Goal: Task Accomplishment & Management: Use online tool/utility

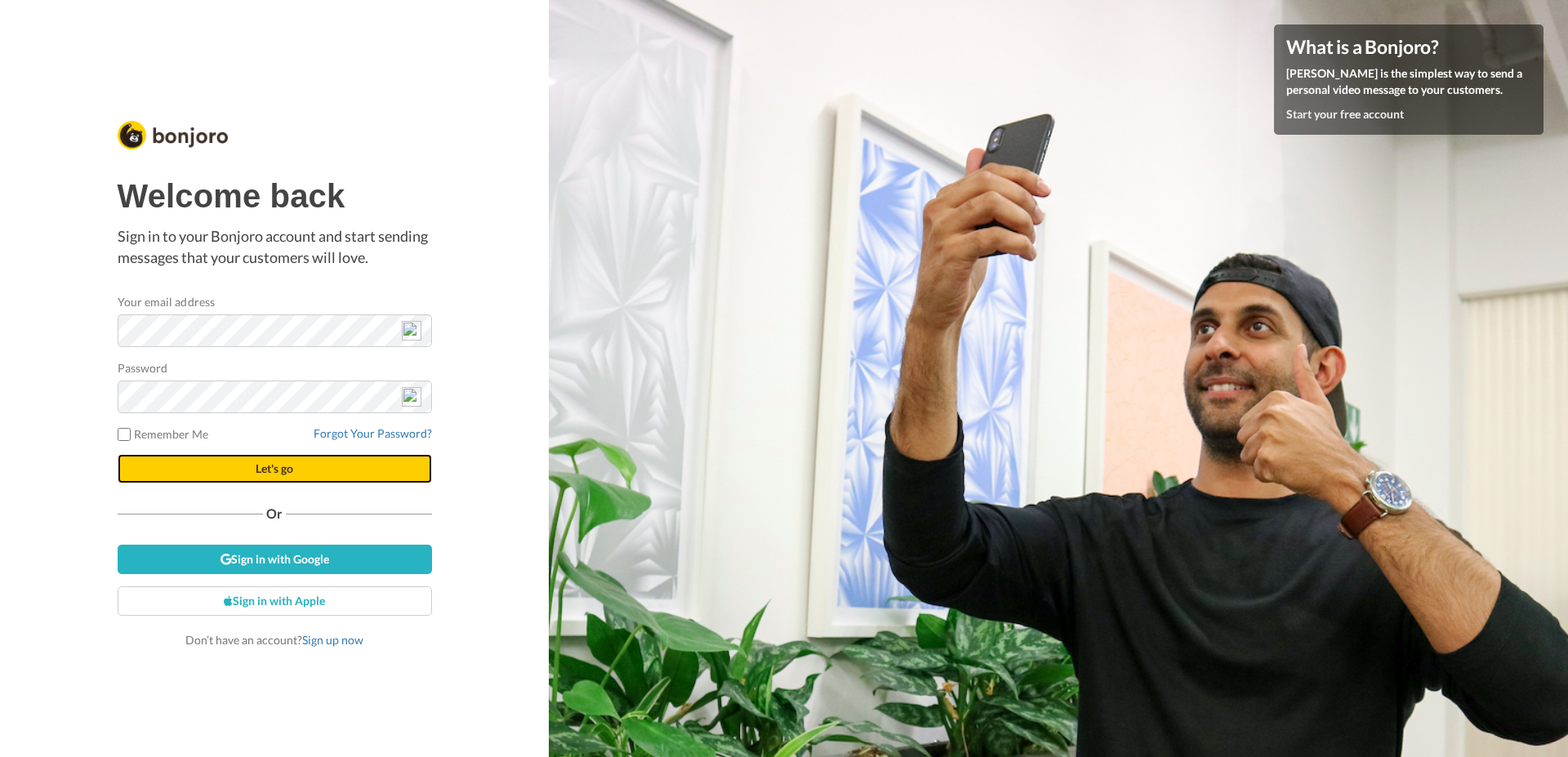
click at [237, 460] on button "Let's go" at bounding box center [275, 468] width 314 height 30
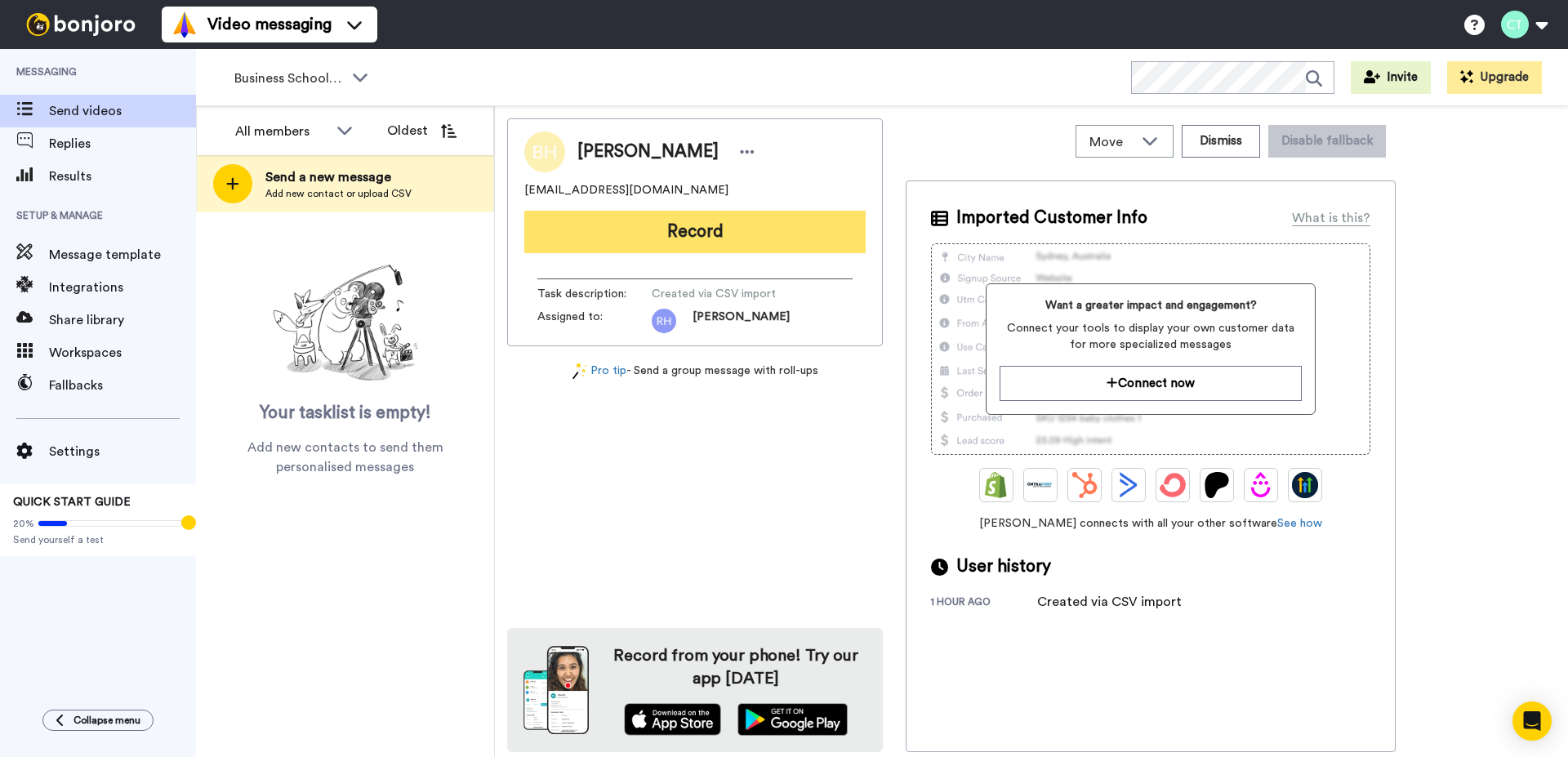
click at [679, 223] on button "Record" at bounding box center [695, 232] width 342 height 42
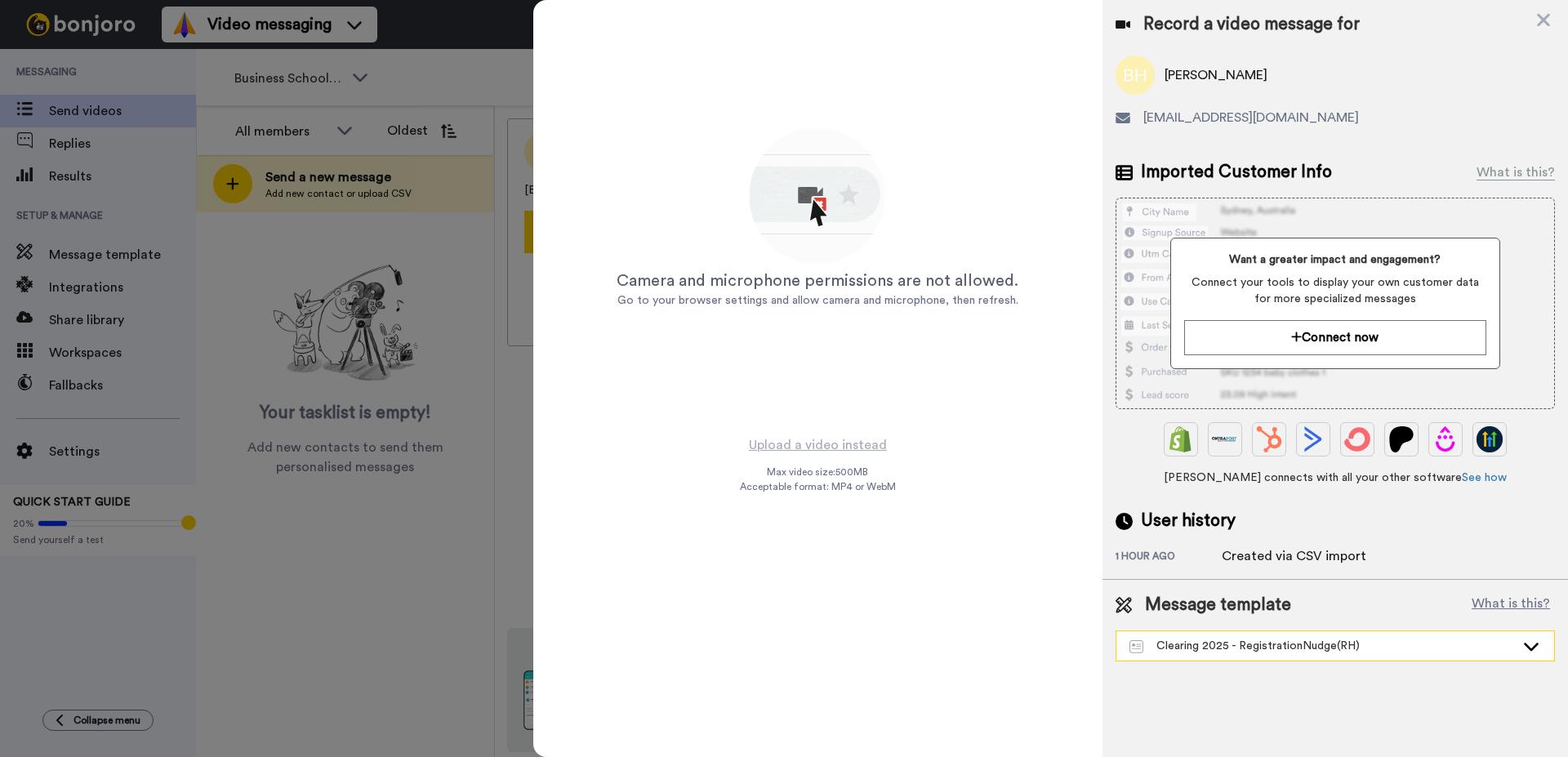
click at [1530, 651] on icon at bounding box center [1531, 645] width 20 height 16
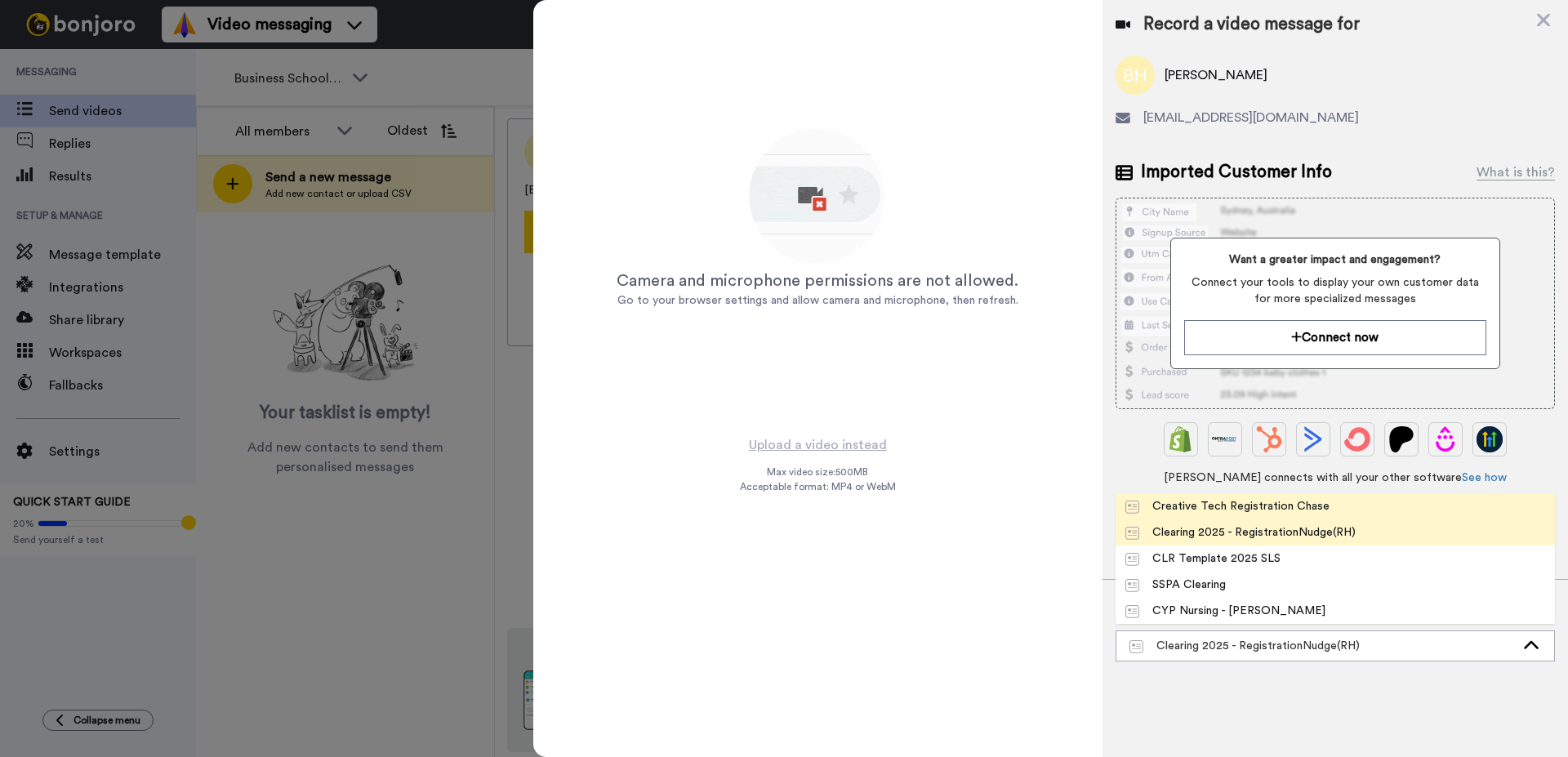
click at [1339, 511] on li "Creative Tech Registration Chase" at bounding box center [1335, 506] width 439 height 26
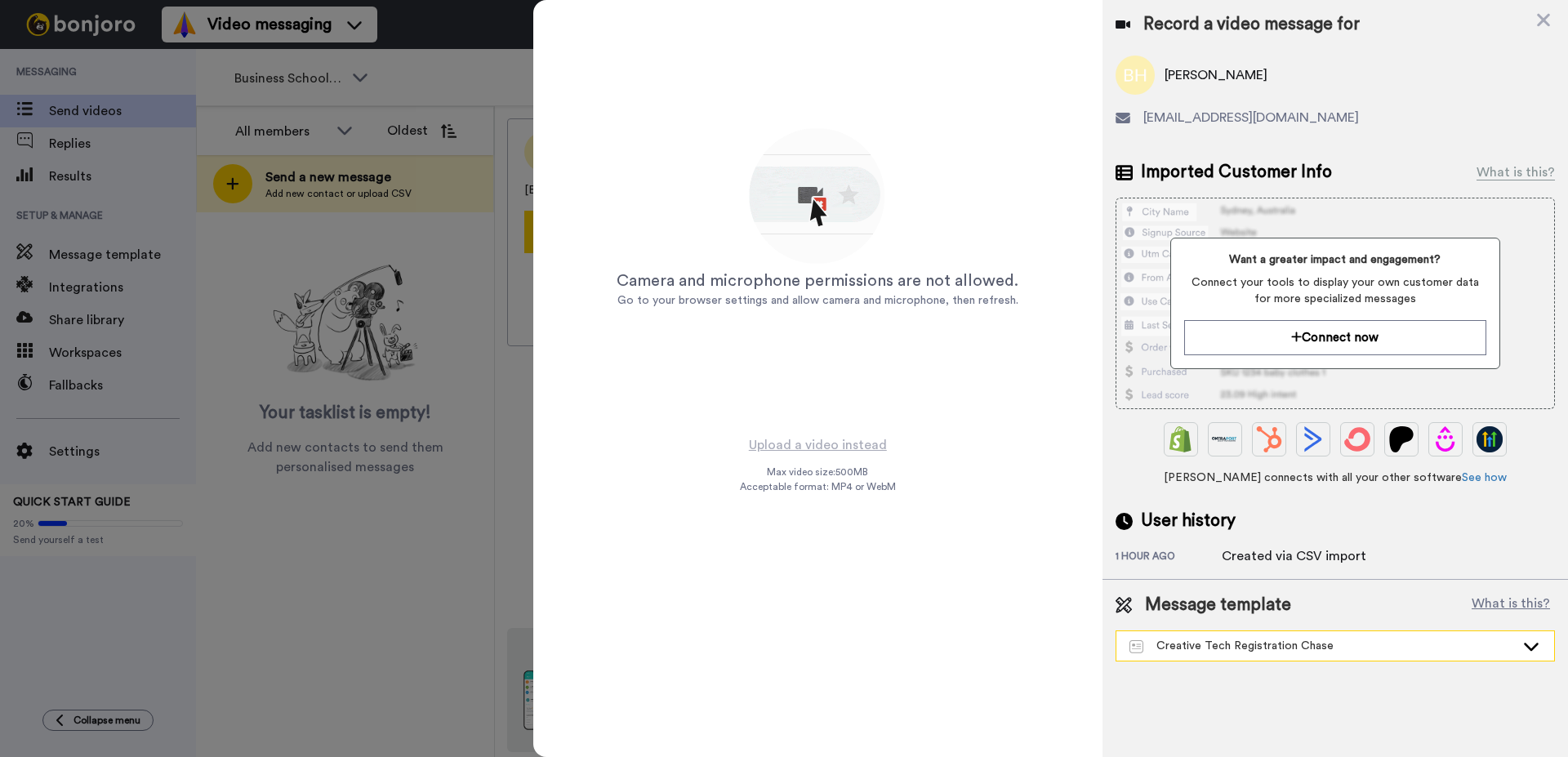
click at [1384, 650] on div "Creative Tech Registration Chase" at bounding box center [1322, 645] width 386 height 16
click at [1049, 517] on div "Camera and microphone permissions are not allowed. Go to your browser settings …" at bounding box center [818, 378] width 569 height 757
click at [1538, 19] on icon at bounding box center [1543, 20] width 16 height 20
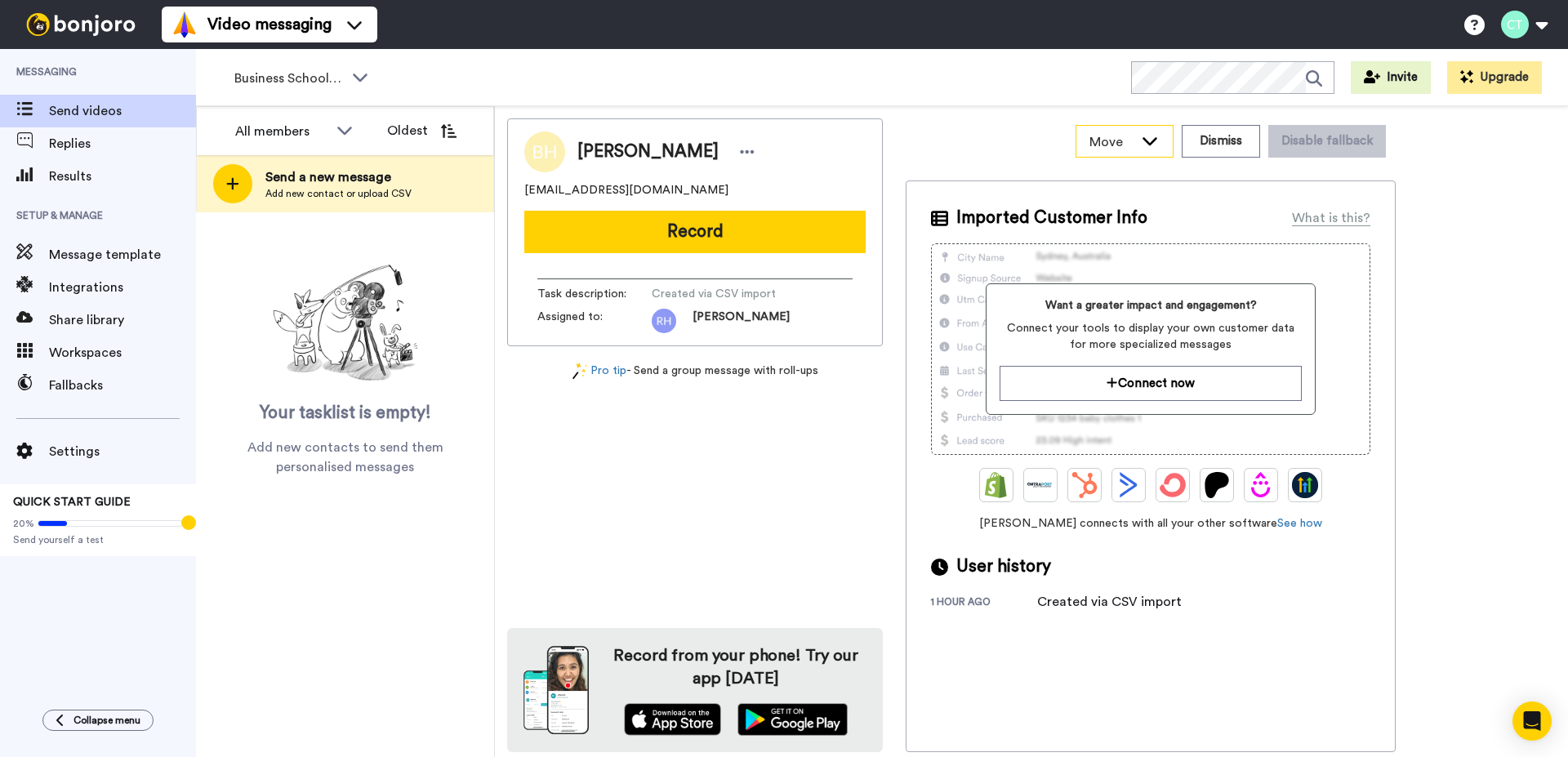
click at [1152, 145] on icon at bounding box center [1149, 140] width 20 height 16
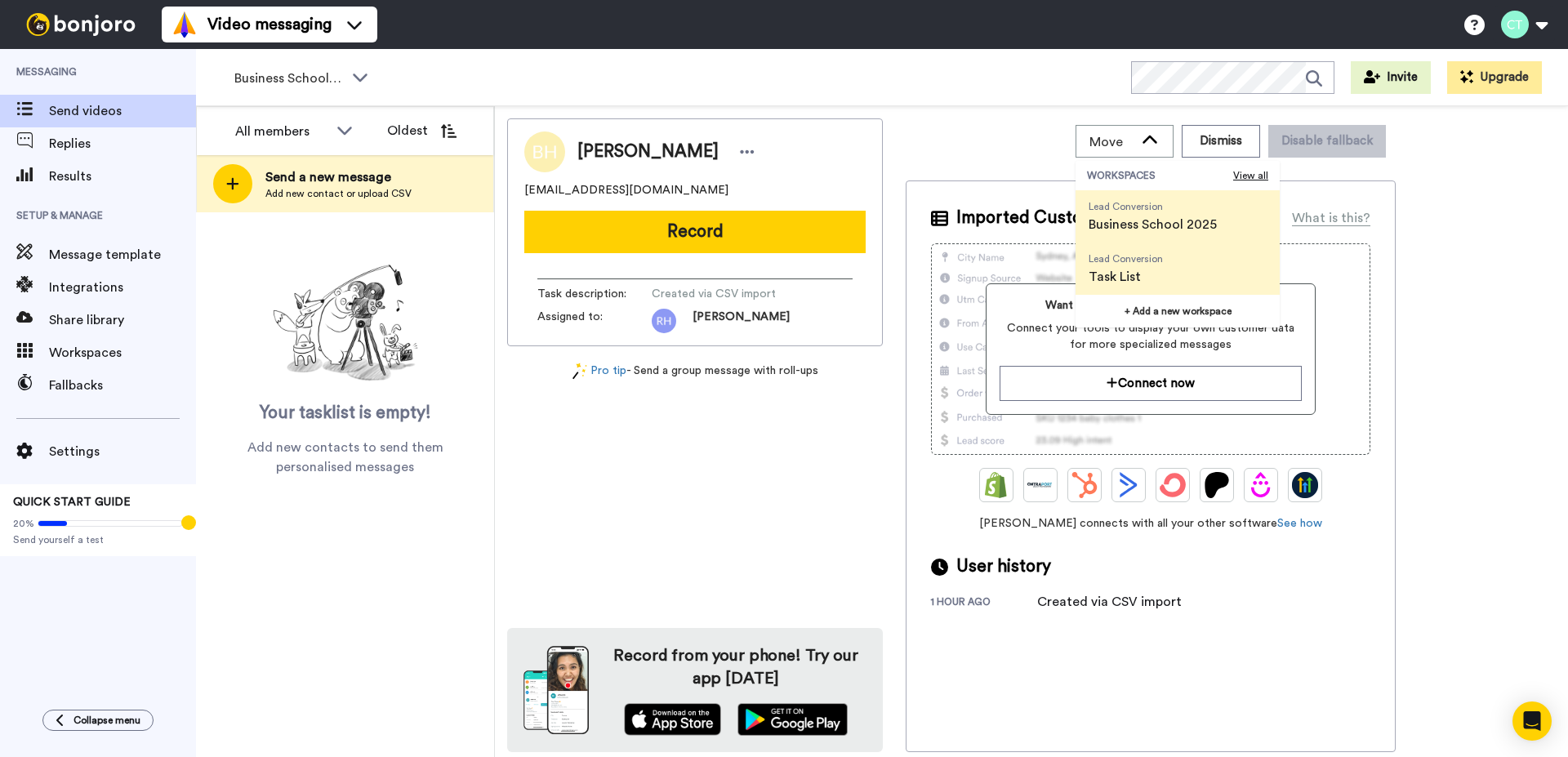
click at [1146, 223] on span "Business School 2025" at bounding box center [1152, 224] width 128 height 20
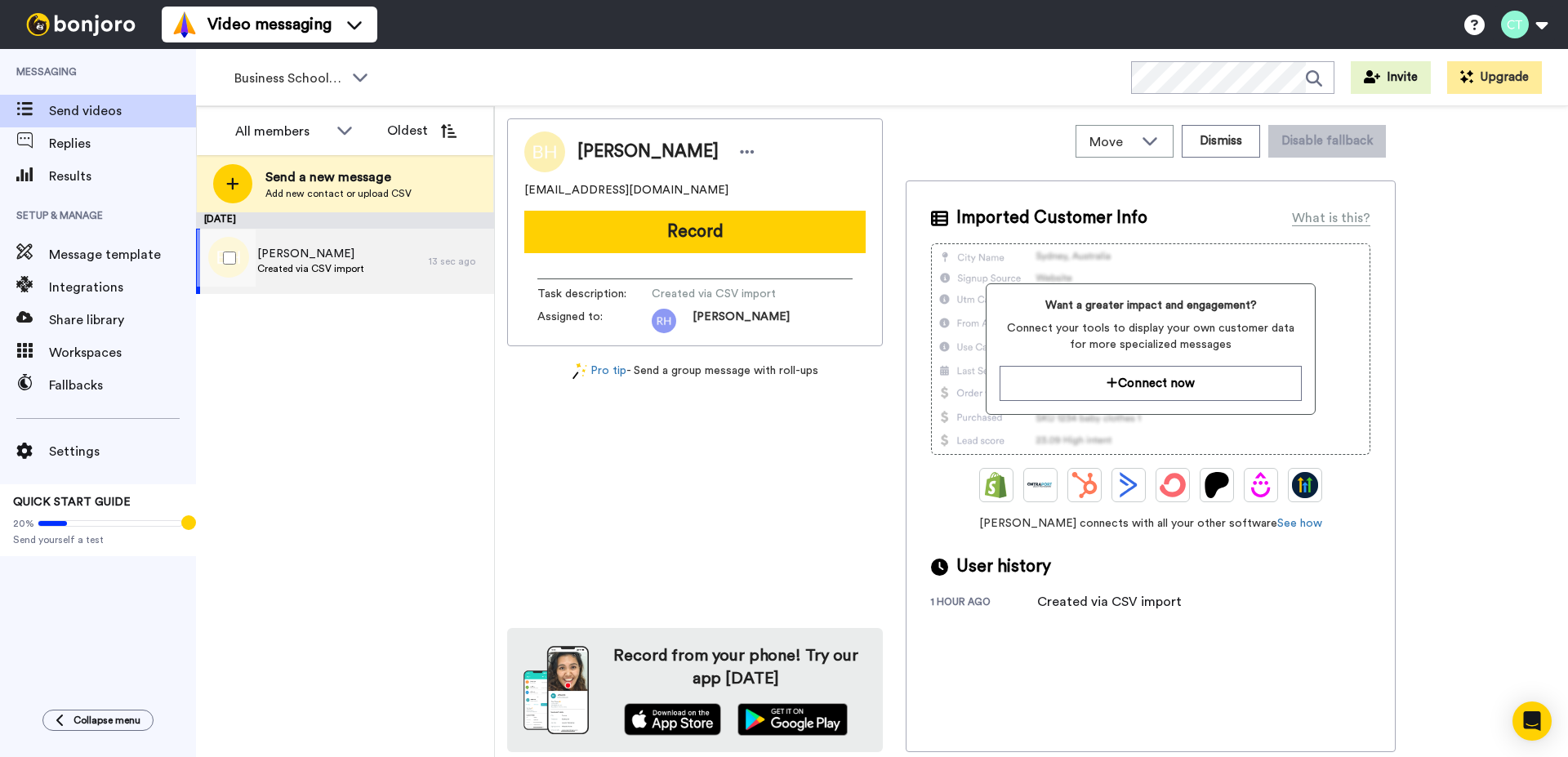
click at [373, 250] on div "Bilal HUSSAIN Created via CSV import" at bounding box center [313, 261] width 233 height 65
click at [314, 251] on span "Bilal HUSSAIN" at bounding box center [311, 253] width 107 height 16
